Goal: Task Accomplishment & Management: Use online tool/utility

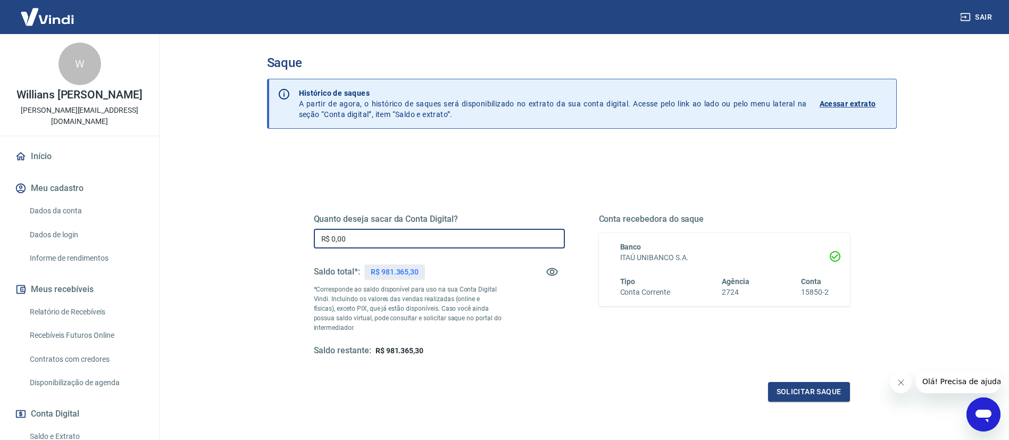
click at [387, 243] on input "R$ 0,00" at bounding box center [439, 239] width 251 height 20
type input "R$ 900.000,00"
click at [808, 393] on button "Solicitar saque" at bounding box center [809, 392] width 82 height 20
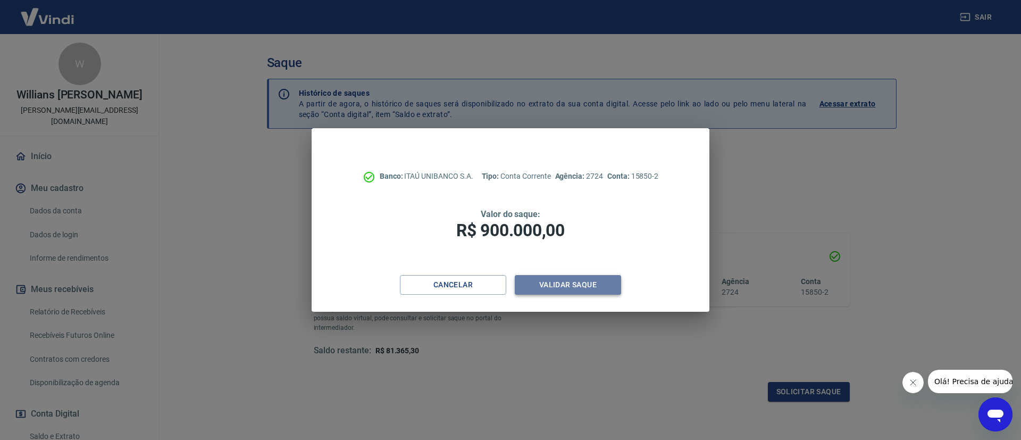
click at [585, 290] on button "Validar saque" at bounding box center [568, 285] width 106 height 20
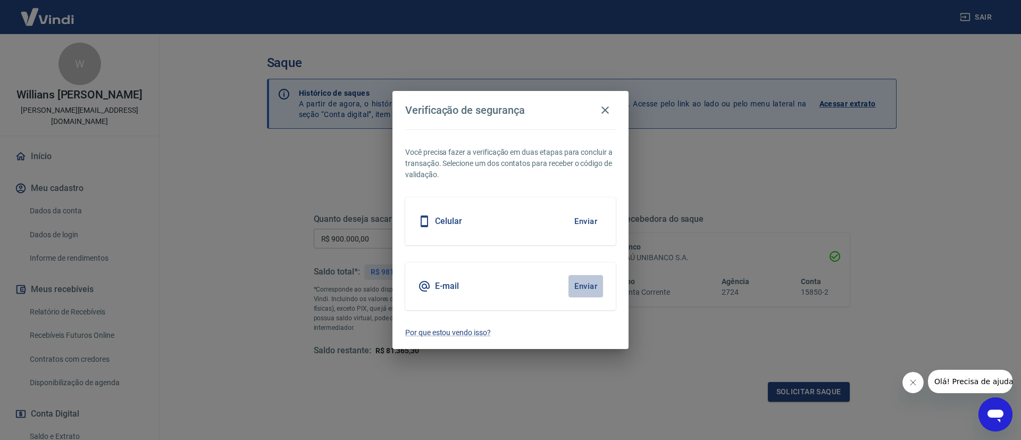
click at [585, 290] on button "Enviar" at bounding box center [585, 286] width 35 height 22
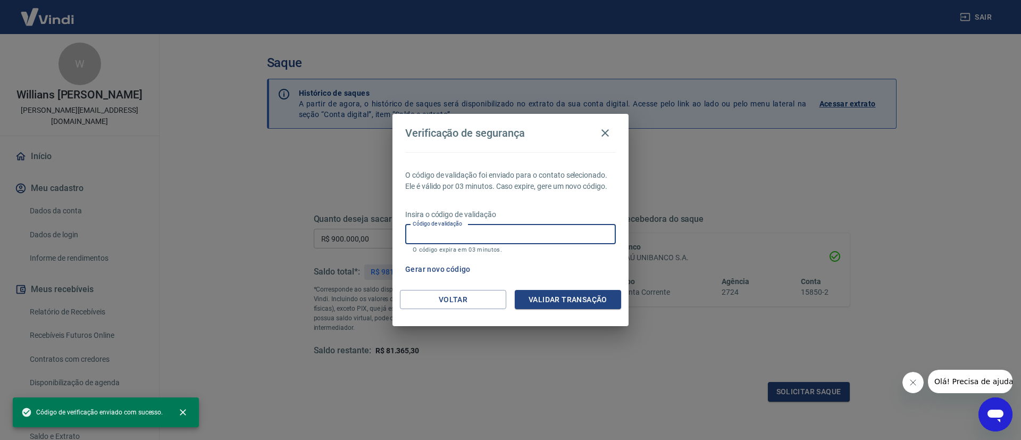
click at [514, 232] on input "Código de validação" at bounding box center [510, 234] width 211 height 20
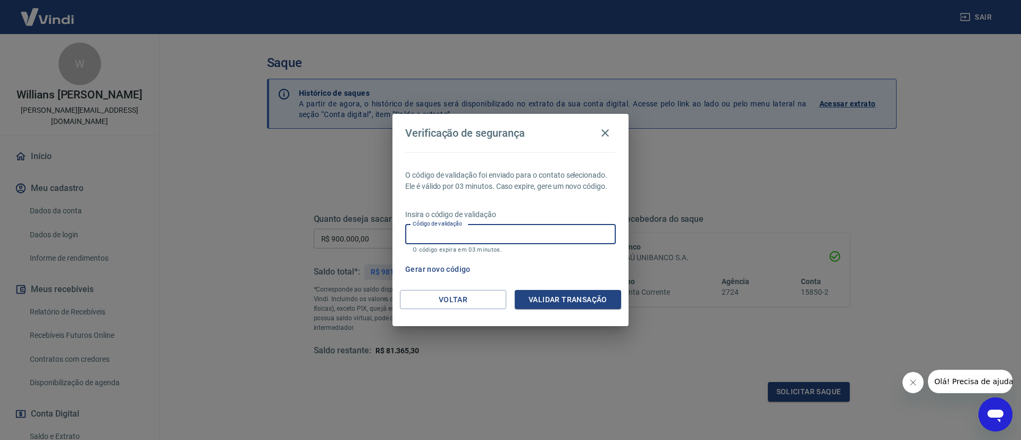
paste input "922210"
type input "922210"
click at [576, 294] on button "Validar transação" at bounding box center [568, 300] width 106 height 20
